Goal: Information Seeking & Learning: Learn about a topic

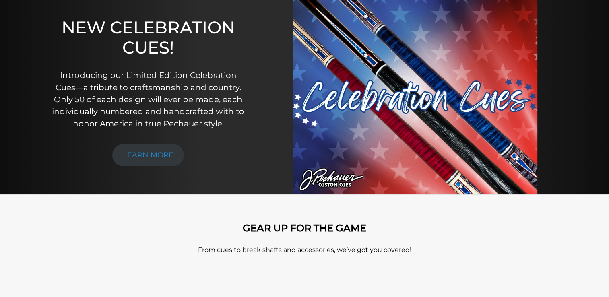
scroll to position [123, 0]
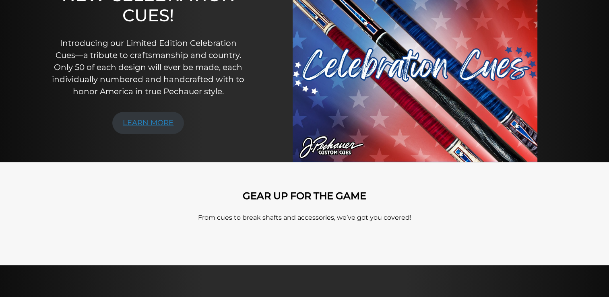
click at [161, 122] on link "LEARN MORE" at bounding box center [148, 123] width 72 height 22
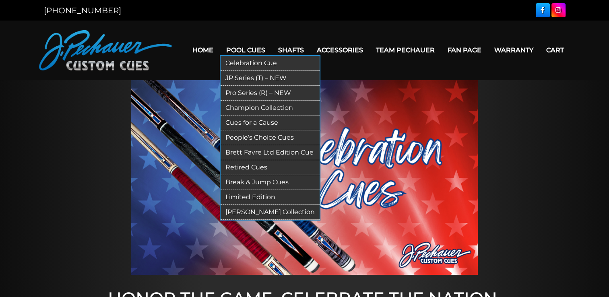
click at [247, 81] on link "JP Series (T) – NEW" at bounding box center [270, 78] width 99 height 15
click at [247, 120] on link "Cues for a Cause" at bounding box center [270, 123] width 99 height 15
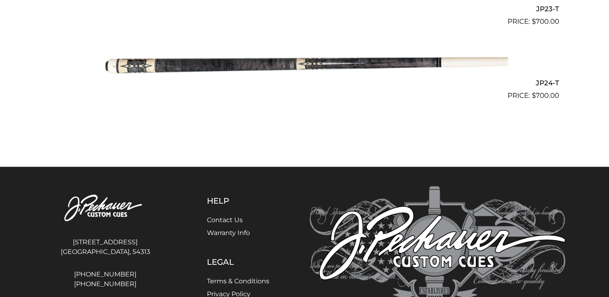
scroll to position [1954, 0]
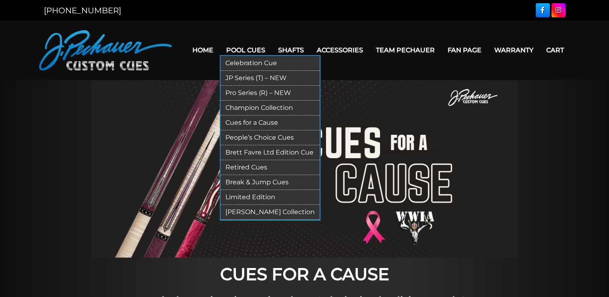
click at [242, 165] on link "Retired Cues" at bounding box center [270, 167] width 99 height 15
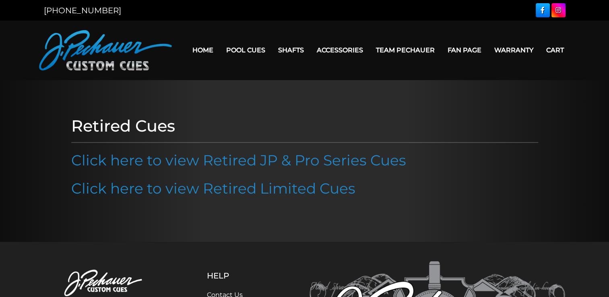
click at [242, 165] on link "Click here to view Retired JP & Pro Series Cues" at bounding box center [238, 160] width 335 height 18
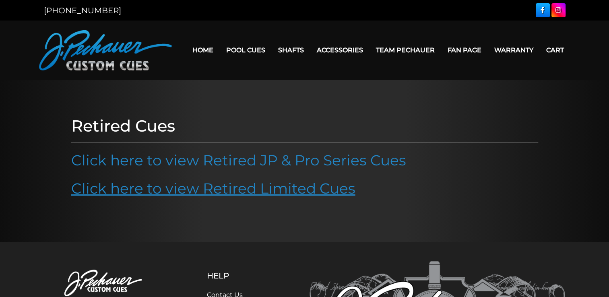
click at [222, 190] on link "Click here to view Retired Limited Cues" at bounding box center [213, 189] width 284 height 18
click at [281, 188] on link "Click here to view Retired Limited Cues" at bounding box center [213, 189] width 284 height 18
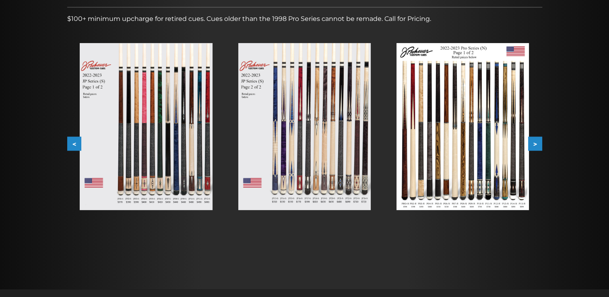
scroll to position [118, 0]
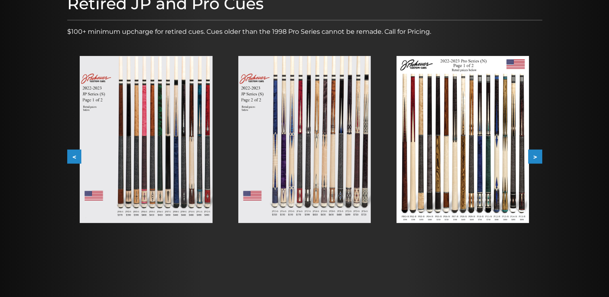
click at [184, 155] on img at bounding box center [146, 139] width 132 height 167
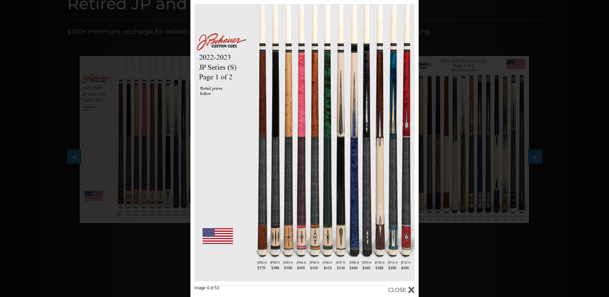
click at [474, 34] on div "Image 4 of 53" at bounding box center [304, 148] width 609 height 297
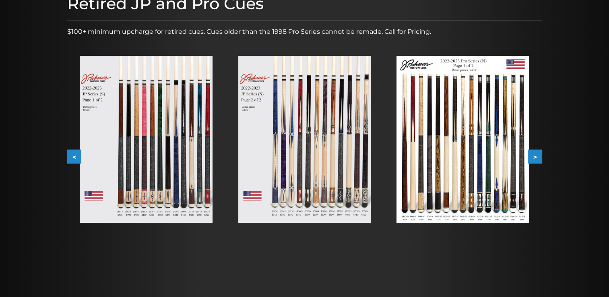
click at [306, 138] on img at bounding box center [304, 139] width 132 height 167
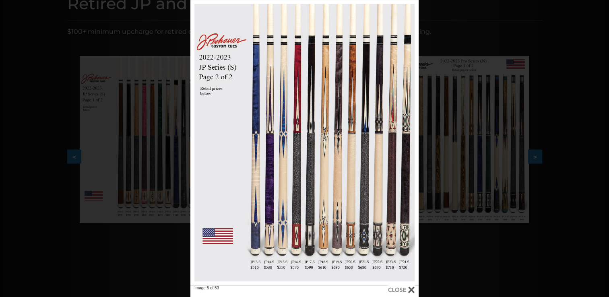
click at [503, 37] on div "Image 5 of 53" at bounding box center [304, 148] width 609 height 297
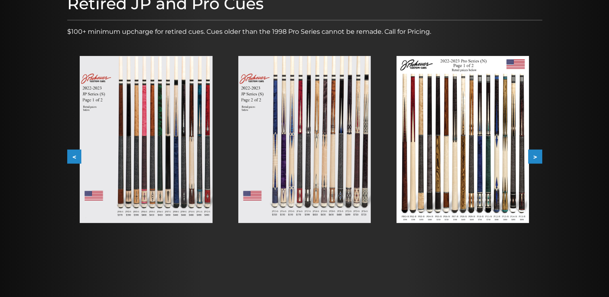
click at [461, 120] on img at bounding box center [463, 139] width 132 height 167
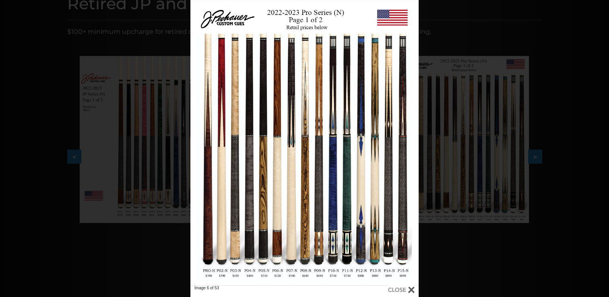
click at [466, 41] on div "Image 6 of 53" at bounding box center [304, 148] width 609 height 297
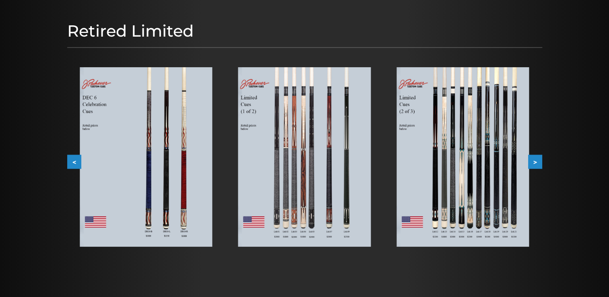
scroll to position [124, 0]
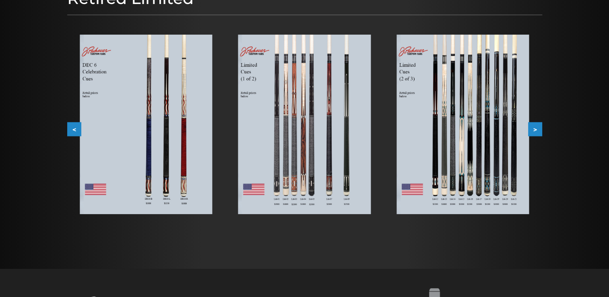
click at [152, 118] on img at bounding box center [146, 125] width 132 height 180
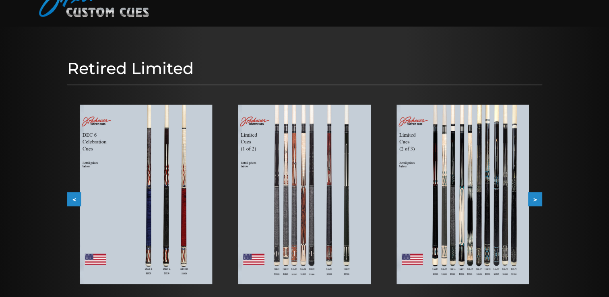
scroll to position [113, 0]
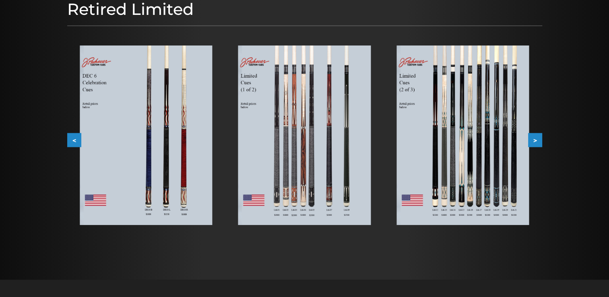
click at [294, 135] on img at bounding box center [304, 136] width 132 height 180
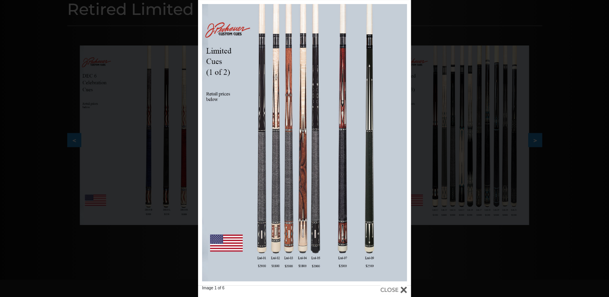
click at [443, 114] on div "Image 1 of 6" at bounding box center [304, 148] width 609 height 297
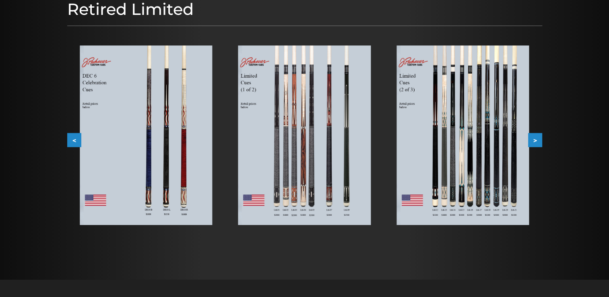
click at [443, 114] on img at bounding box center [463, 136] width 132 height 180
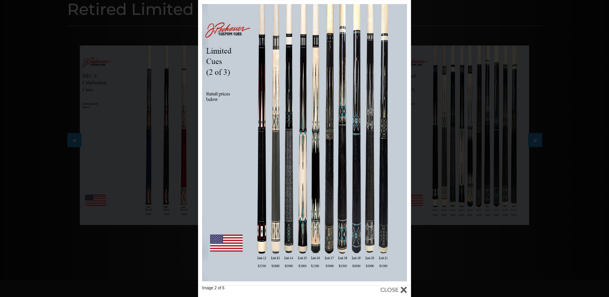
click at [443, 110] on div "Image 2 of 6" at bounding box center [304, 148] width 609 height 297
